Goal: Navigation & Orientation: Find specific page/section

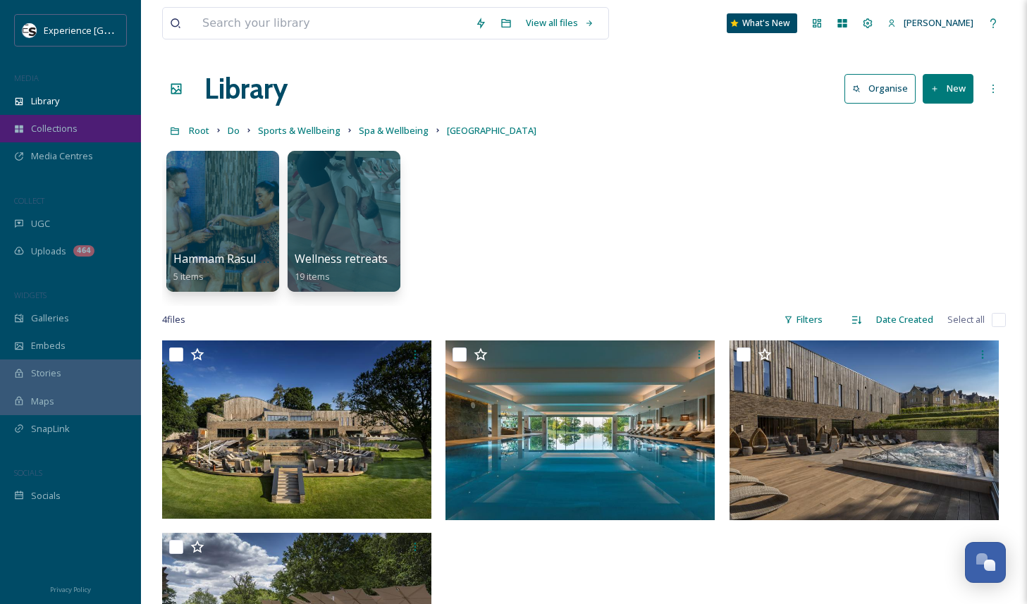
click at [50, 137] on div "Collections" at bounding box center [70, 128] width 141 height 27
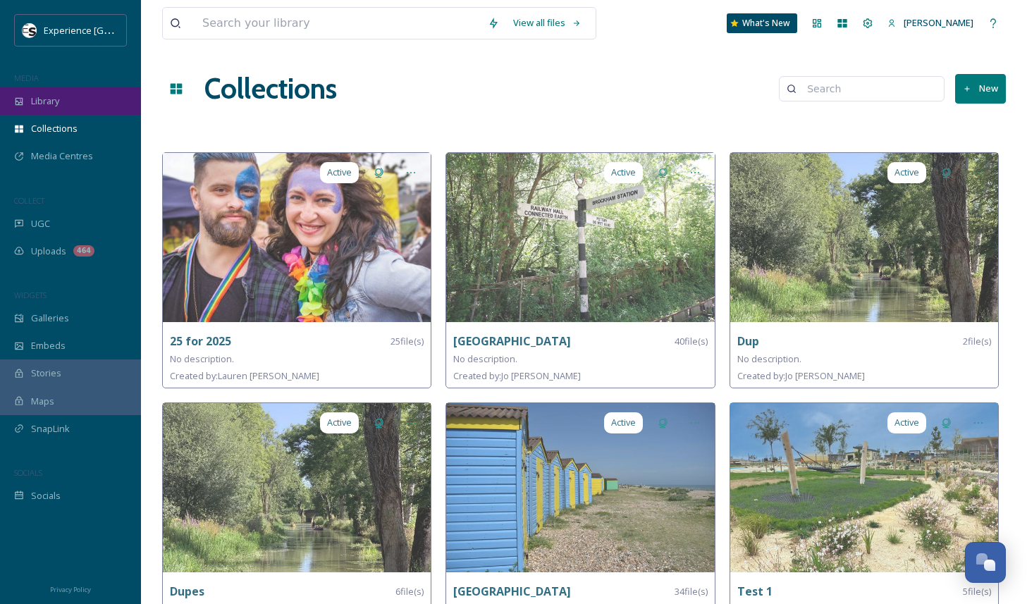
click at [45, 102] on span "Library" at bounding box center [45, 100] width 28 height 13
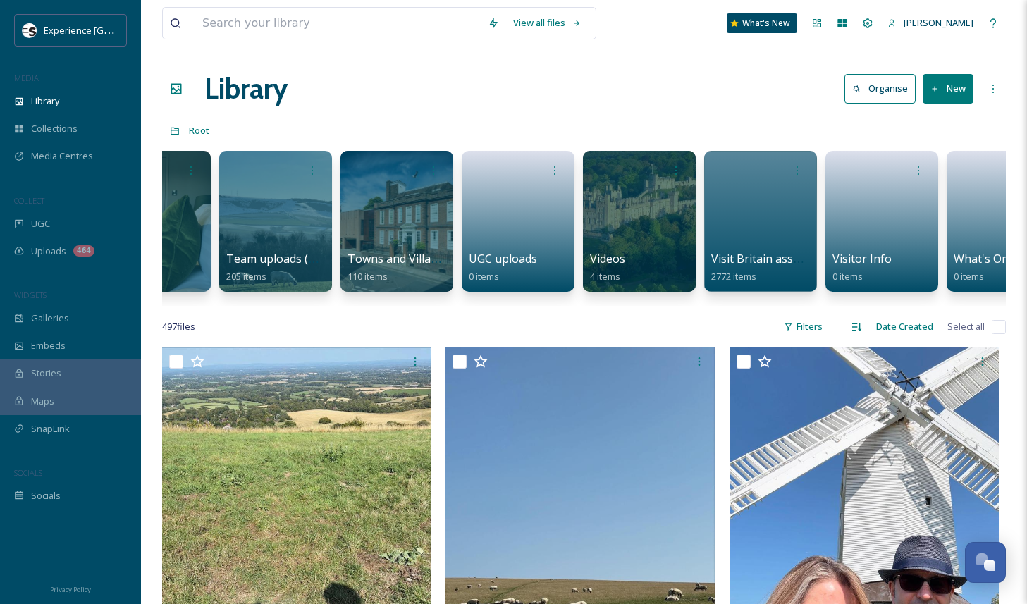
scroll to position [0, 1944]
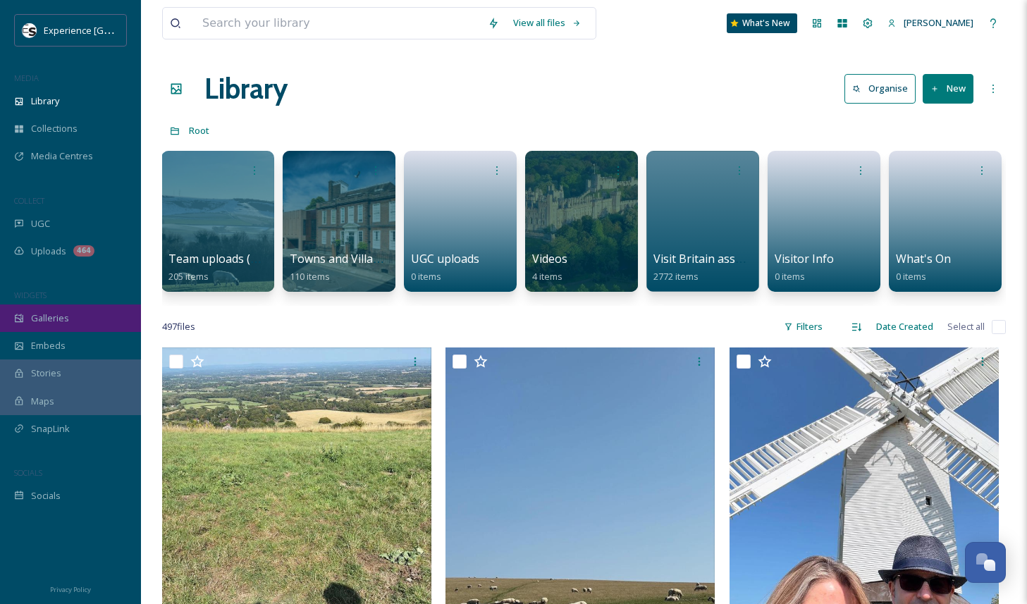
click at [58, 325] on span "Galleries" at bounding box center [50, 317] width 38 height 13
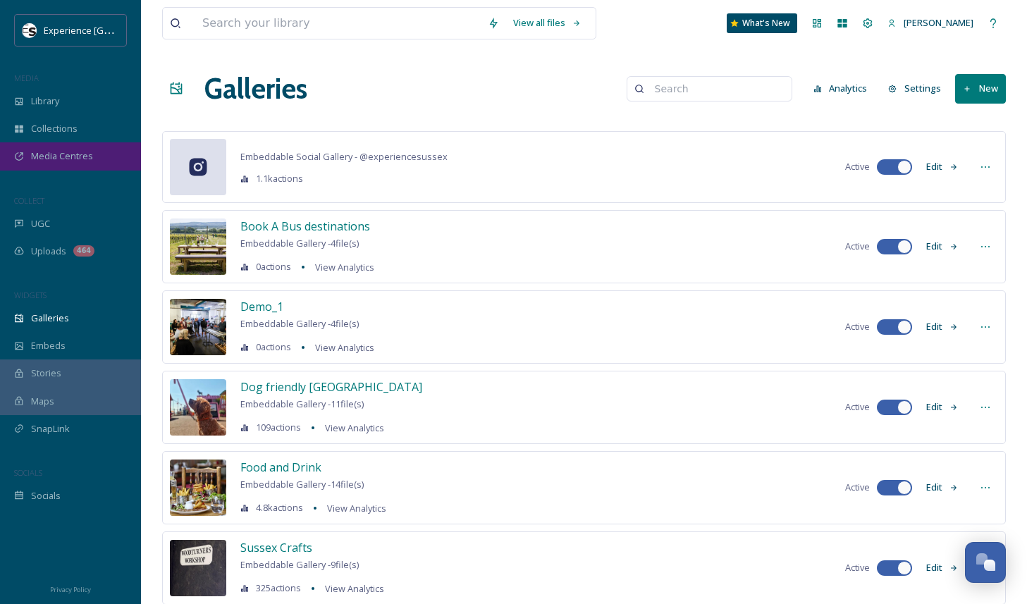
click at [74, 163] on div "Media Centres" at bounding box center [70, 155] width 141 height 27
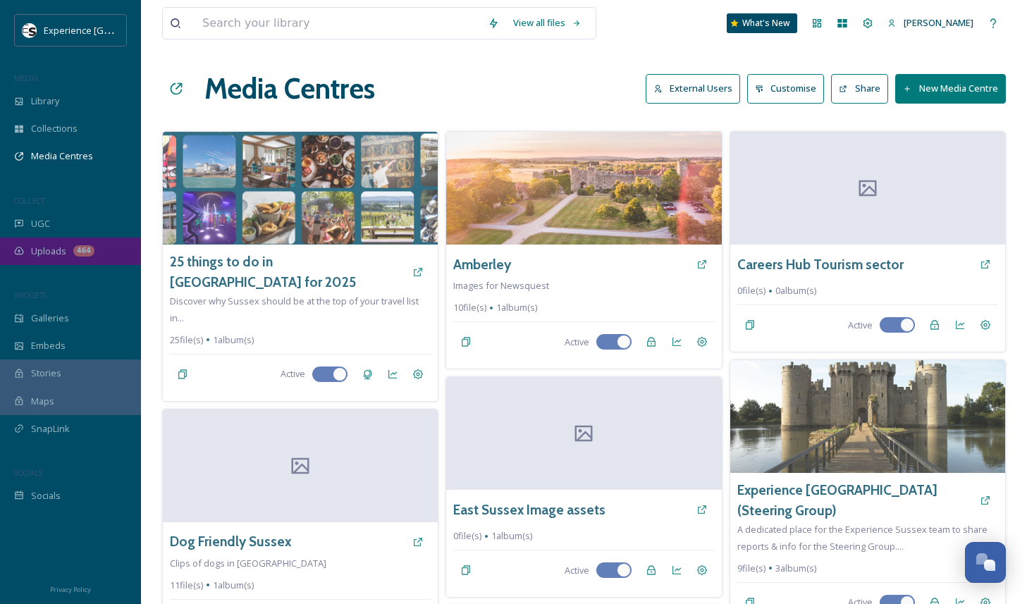
click at [47, 251] on span "Uploads" at bounding box center [48, 251] width 35 height 13
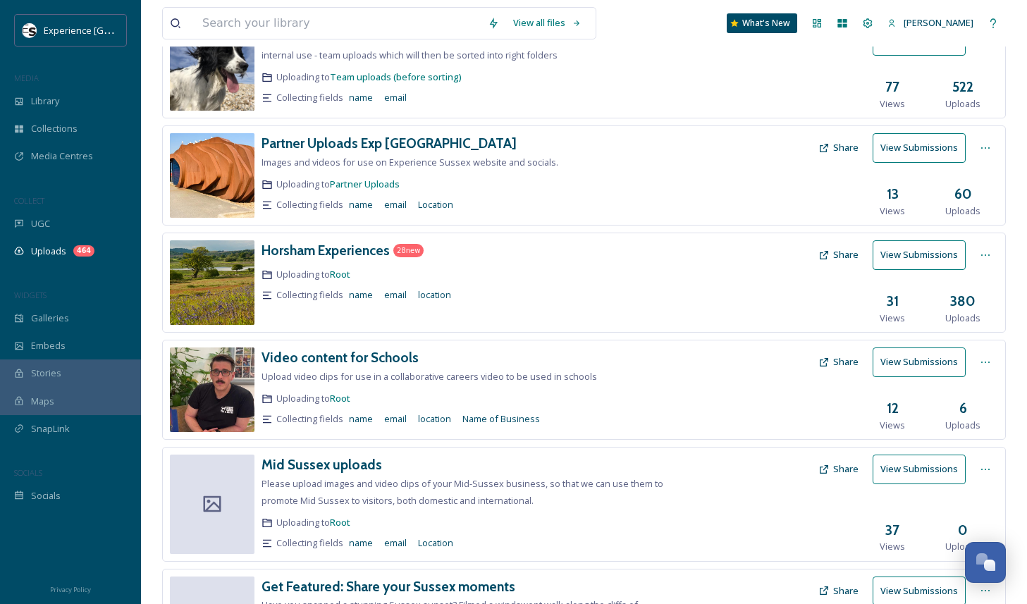
scroll to position [282, 0]
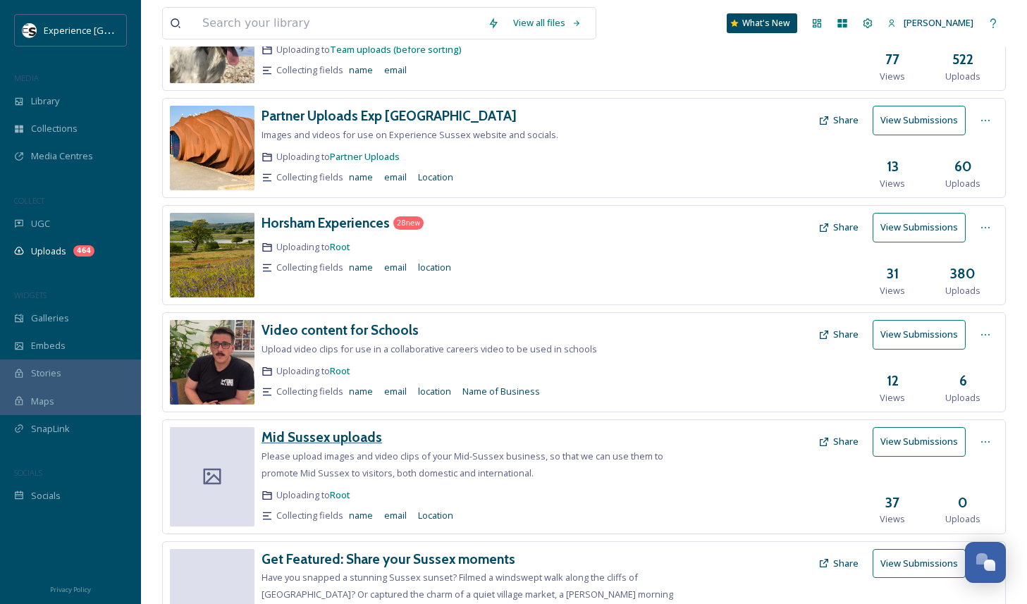
click at [362, 441] on h3 "Mid Sussex uploads" at bounding box center [321, 436] width 120 height 17
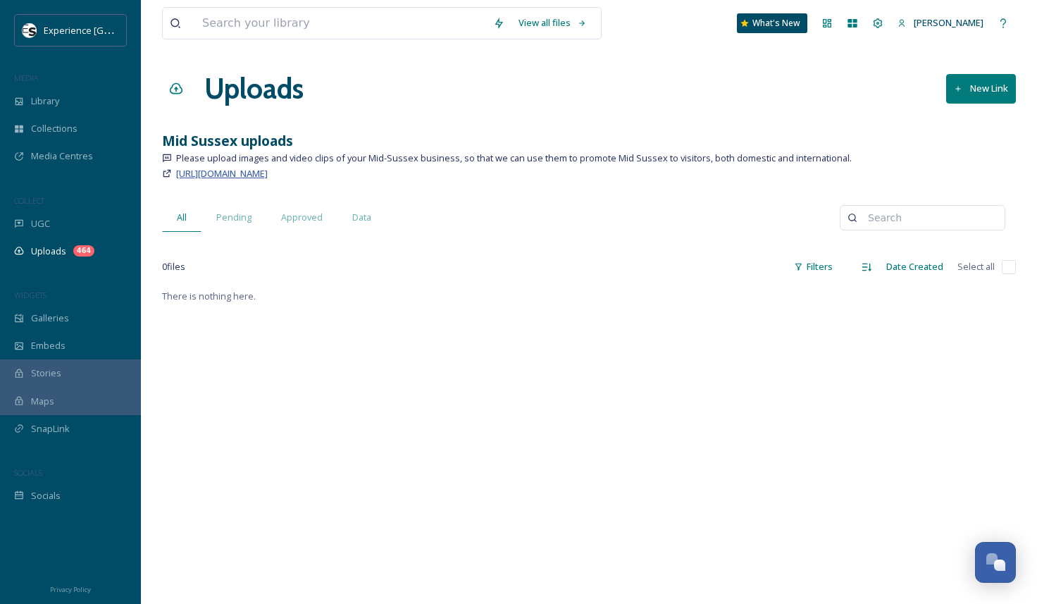
click at [191, 173] on span "[URL][DOMAIN_NAME]" at bounding box center [222, 173] width 92 height 13
